Goal: Task Accomplishment & Management: Use online tool/utility

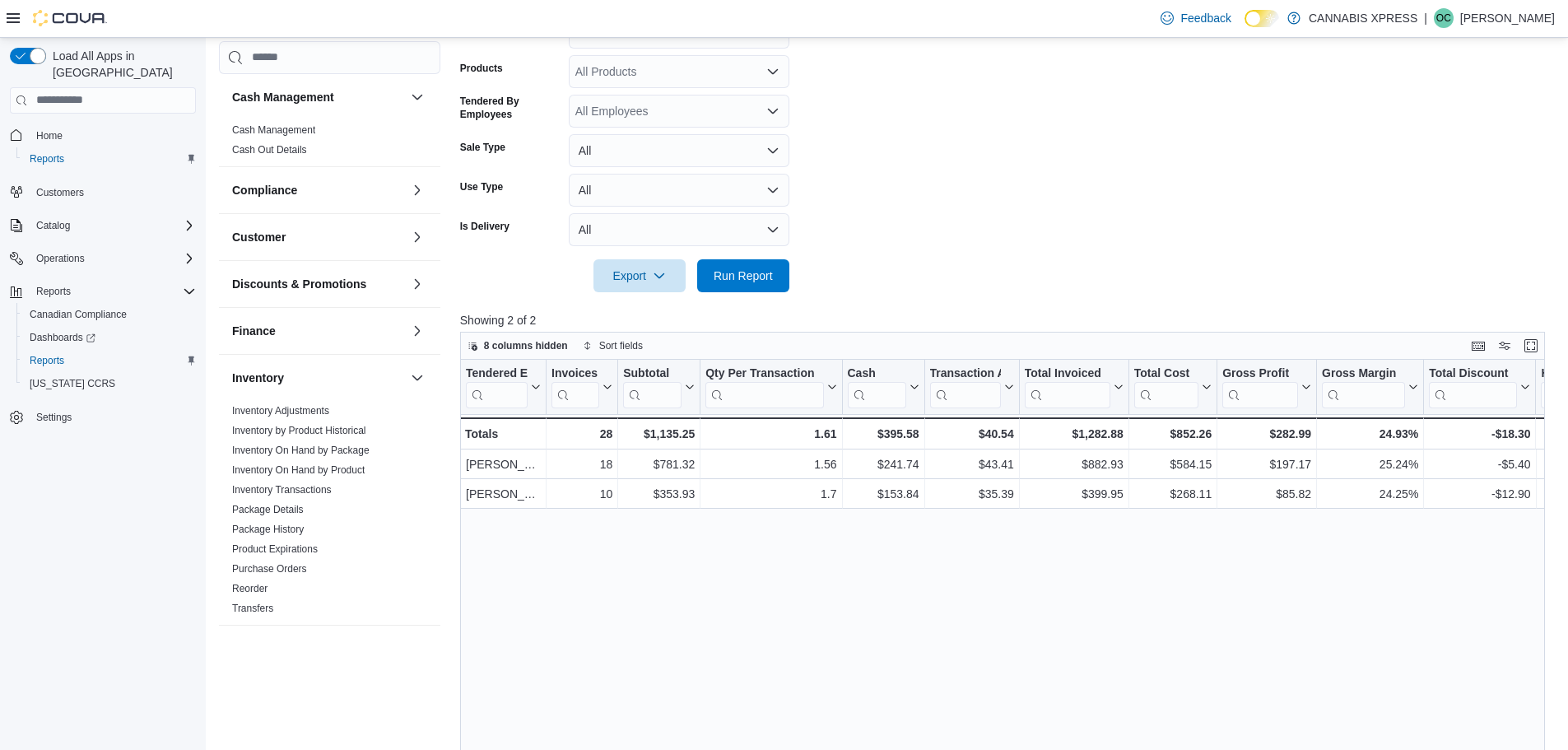
scroll to position [469, 0]
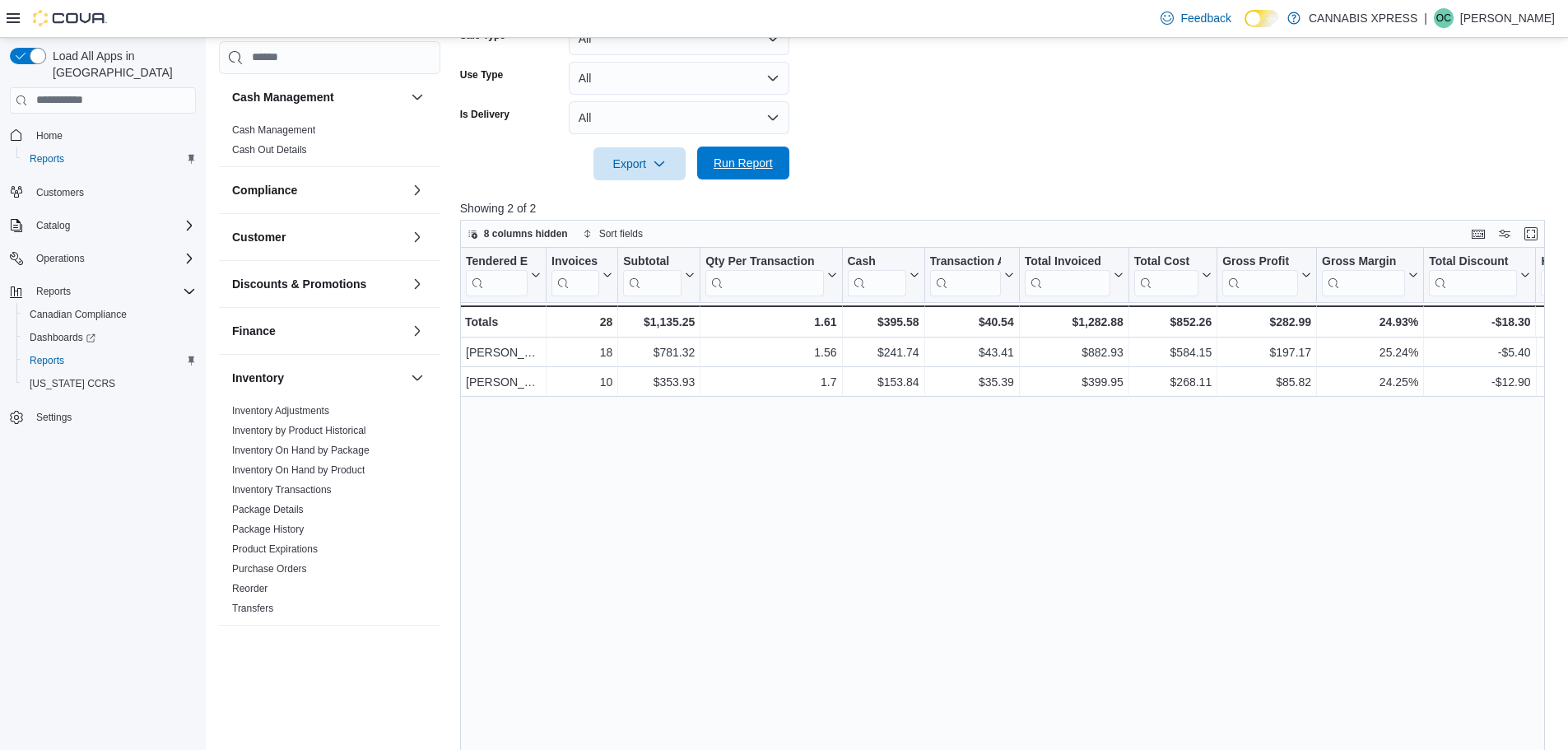
click at [748, 159] on span "Run Report" at bounding box center [744, 163] width 59 height 16
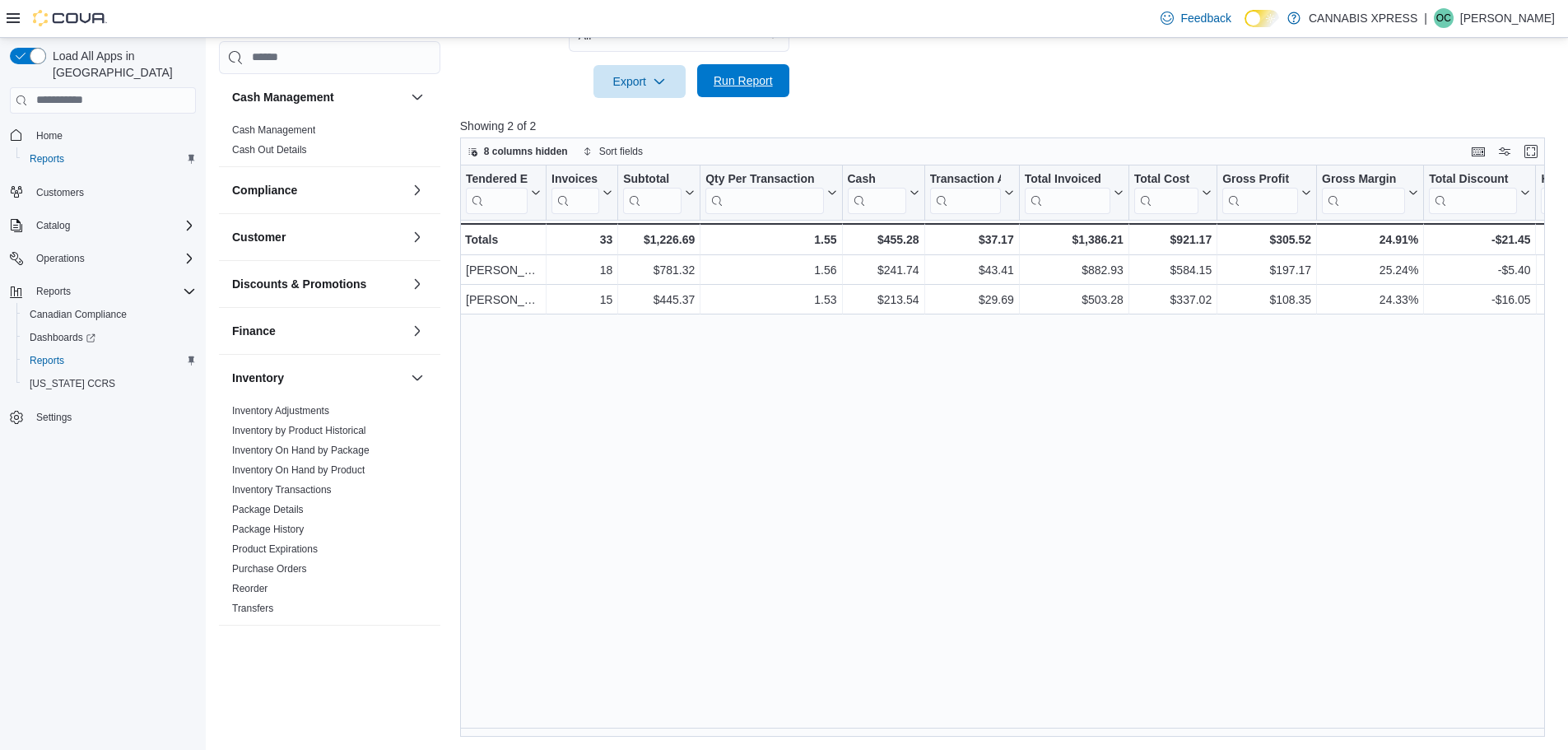
click at [769, 97] on span "Run Report" at bounding box center [744, 81] width 72 height 33
drag, startPoint x: 590, startPoint y: 738, endPoint x: 739, endPoint y: 747, distance: 149.3
click at [739, 747] on div "Reports Feedback Cash Management Cash Management Cash Out Details Compliance OC…" at bounding box center [887, 119] width 1364 height 1263
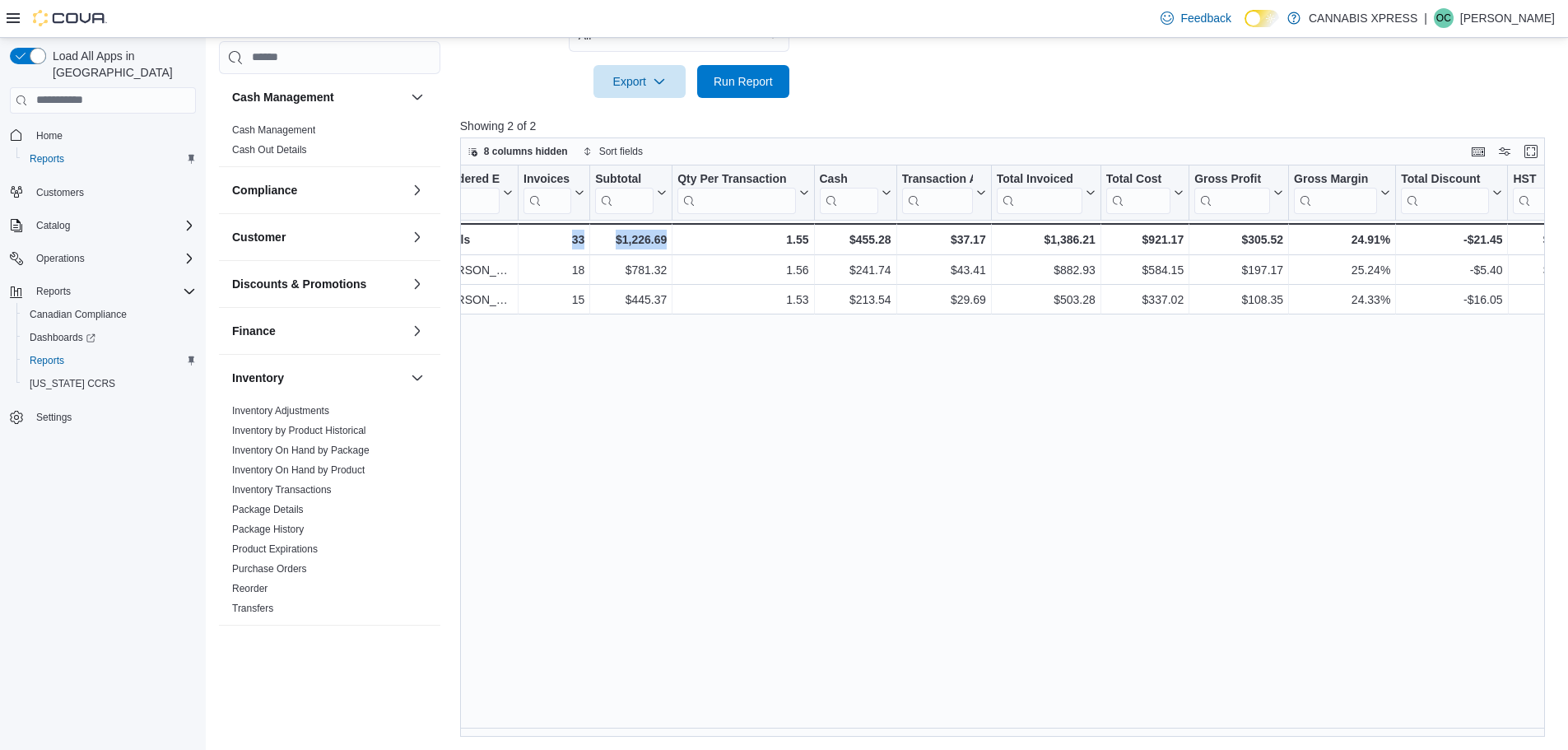
scroll to position [0, 0]
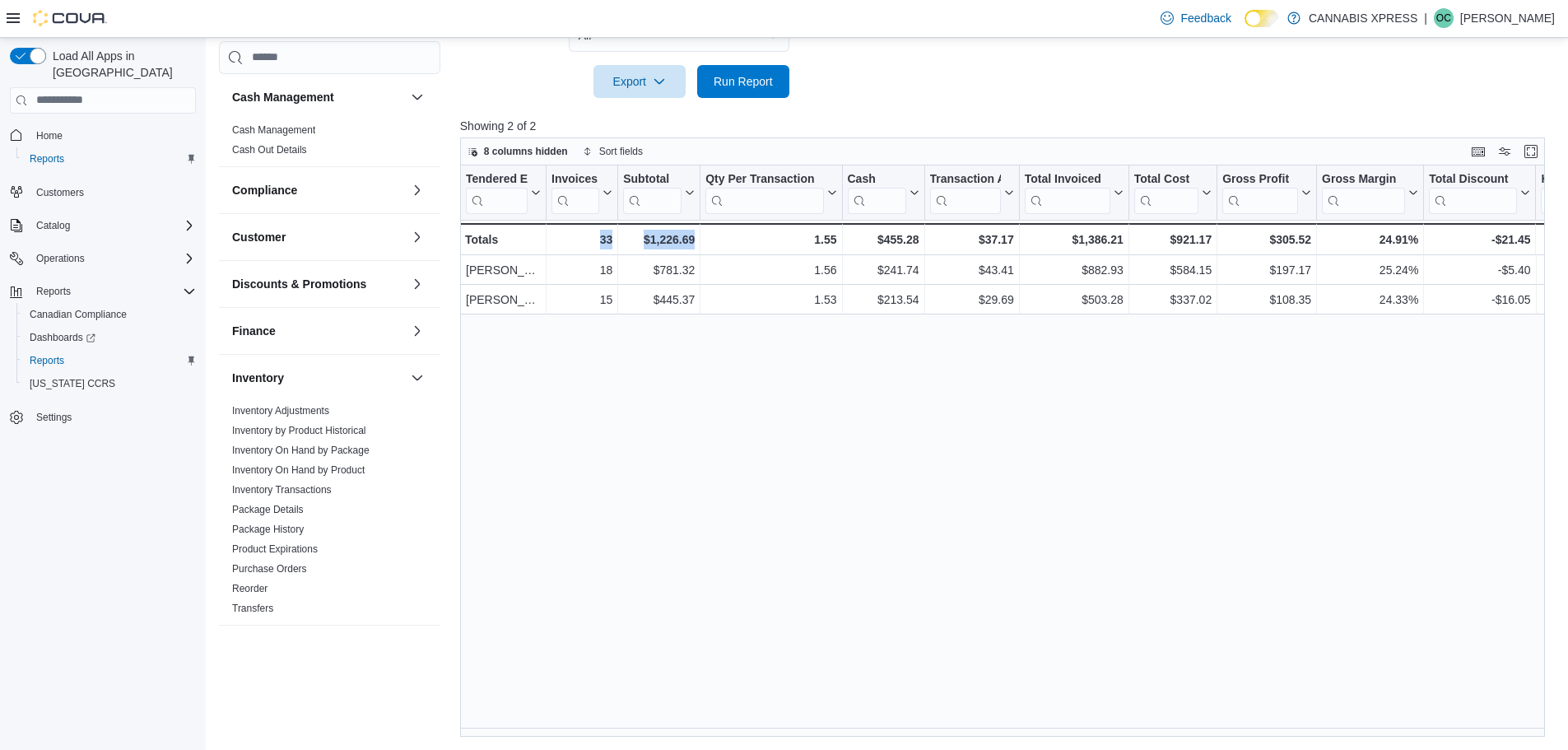
click at [776, 479] on div "Tendered Employee Click to view column header actions Invoices Sold Click to vi…" at bounding box center [1008, 452] width 1096 height 572
click at [1492, 28] on p "[PERSON_NAME]" at bounding box center [1508, 18] width 95 height 20
click at [1462, 163] on span "Sign Out" at bounding box center [1448, 160] width 45 height 16
